Goal: Task Accomplishment & Management: Manage account settings

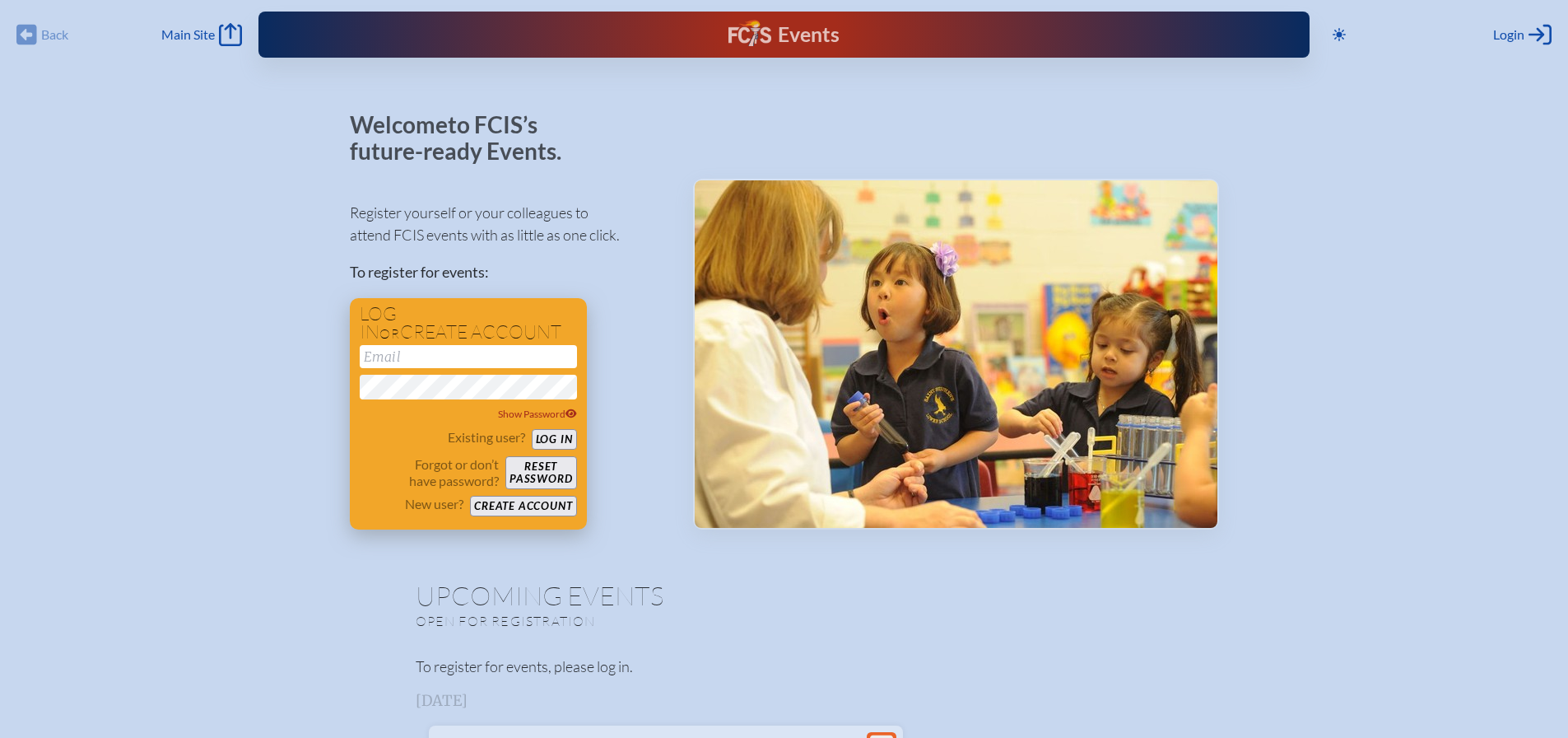
type input "[EMAIL_ADDRESS][DOMAIN_NAME]"
click at [547, 436] on button "Log in" at bounding box center [554, 439] width 45 height 20
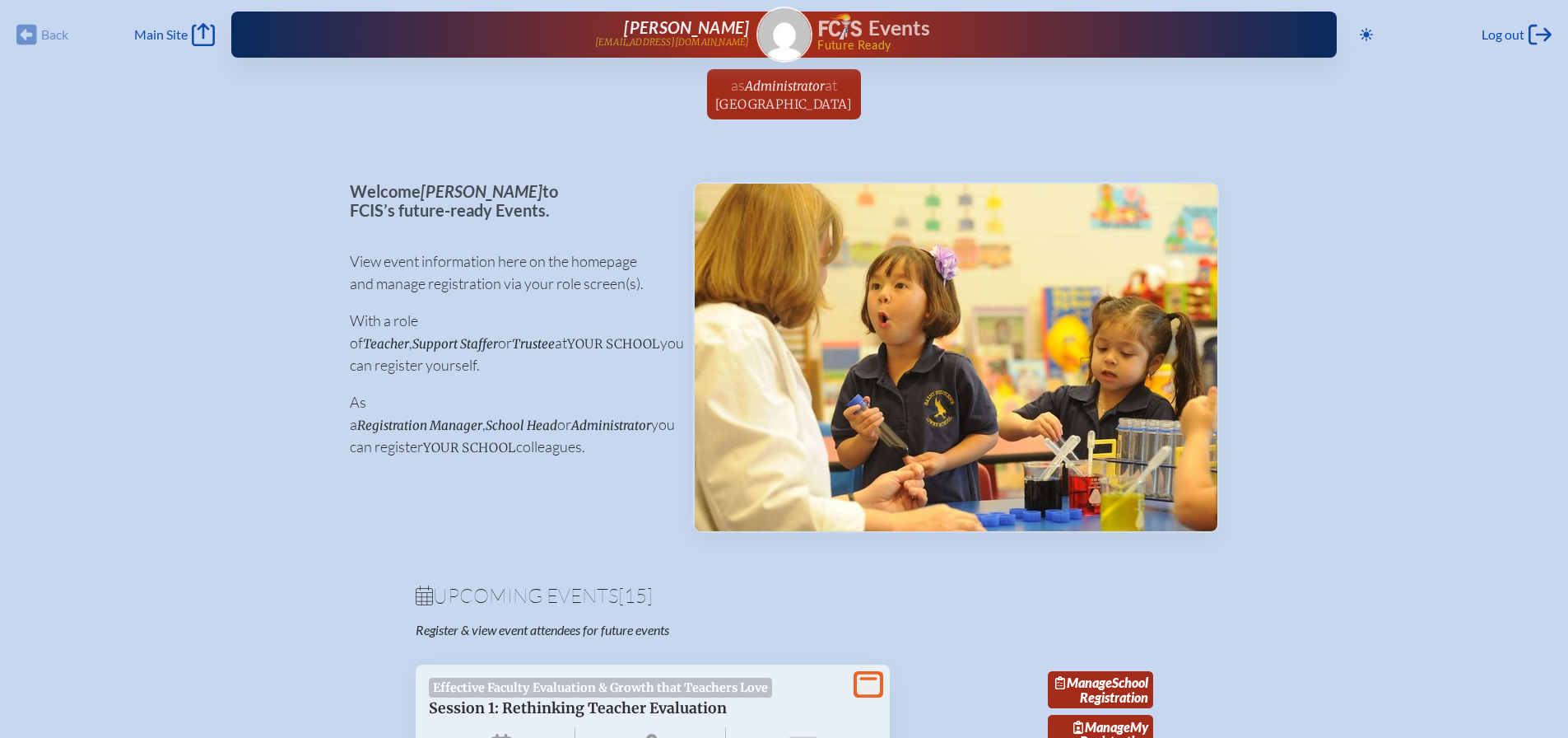
click at [33, 31] on div "Back Back Main Site Main Site" at bounding box center [115, 35] width 198 height 23
